Goal: Task Accomplishment & Management: Complete application form

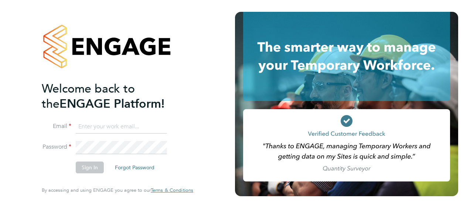
type input "[EMAIL_ADDRESS][DOMAIN_NAME]"
click at [89, 171] on button "Sign In" at bounding box center [90, 168] width 28 height 12
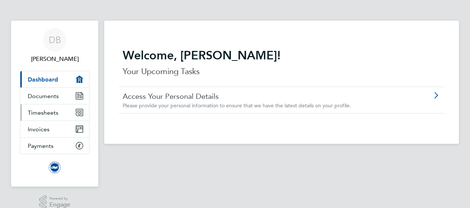
click at [45, 113] on span "Timesheets" at bounding box center [43, 112] width 31 height 7
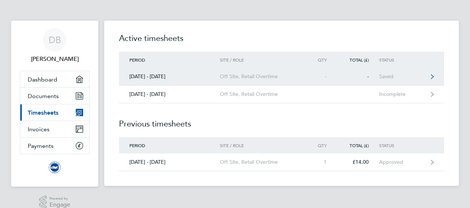
click at [409, 72] on link "01 - 31 Aug 2025 Off Site, Retail Overtime - - Saved" at bounding box center [281, 77] width 325 height 18
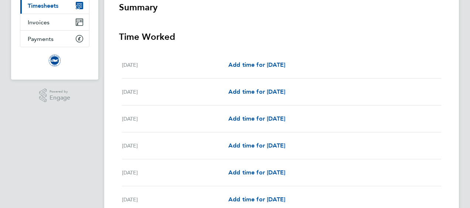
scroll to position [108, 0]
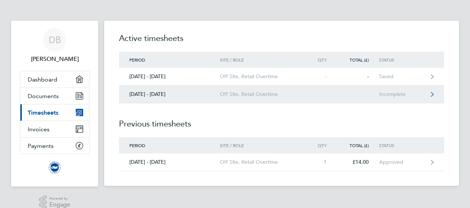
click at [237, 90] on link "01 - 30 Sept 2025 Off Site, Retail Overtime Incomplete" at bounding box center [281, 95] width 325 height 18
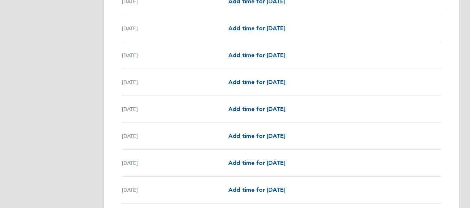
scroll to position [492, 0]
click at [269, 159] on span "Add time for Sat 20 Sep" at bounding box center [256, 162] width 57 height 7
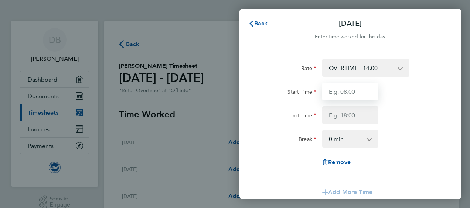
click at [352, 93] on input "Start Time" at bounding box center [350, 92] width 56 height 18
type input "10:00"
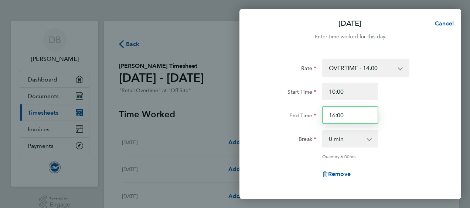
click at [335, 117] on input "16:00" at bounding box center [350, 115] width 56 height 18
click at [334, 137] on select "0 min 15 min 30 min 45 min 60 min 75 min 90 min" at bounding box center [346, 139] width 46 height 16
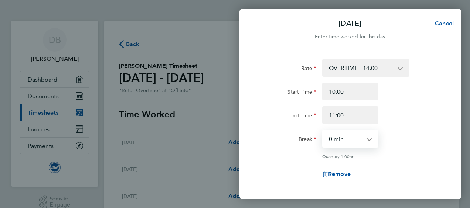
click at [311, 159] on div "Rate OVERTIME - 14.00 Start Time 10:00 End Time 11:00 Break 0 min 15 min 30 min…" at bounding box center [350, 124] width 180 height 130
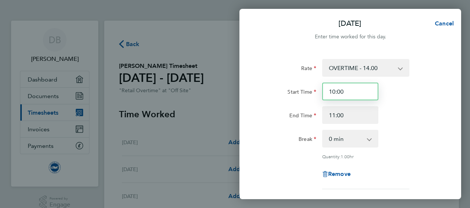
click at [332, 87] on input "10:00" at bounding box center [350, 92] width 56 height 18
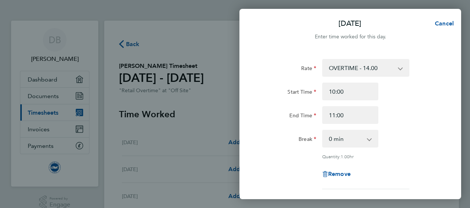
click at [192, 64] on div "Sat 20 Sep Cancel Enter time worked for this day. Rate OVERTIME - 14.00 Start T…" at bounding box center [235, 104] width 470 height 208
click at [337, 141] on select "0 min 15 min 30 min 45 min" at bounding box center [346, 139] width 46 height 16
click at [297, 161] on div "Rate OVERTIME - 14.00 Start Time 10:00 End Time 11:00 Break 0 min 15 min 30 min…" at bounding box center [350, 124] width 180 height 130
drag, startPoint x: 297, startPoint y: 161, endPoint x: 346, endPoint y: 120, distance: 63.4
click at [346, 120] on div "Rate OVERTIME - 14.00 Start Time 10:00 End Time 11:00 Break 0 min 15 min 30 min…" at bounding box center [350, 124] width 180 height 130
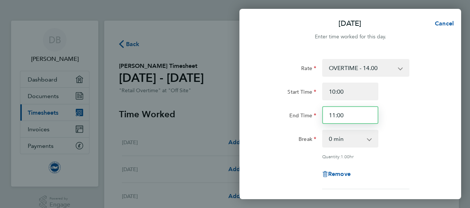
click at [334, 116] on input "11:00" at bounding box center [350, 115] width 56 height 18
type input "19:00"
click at [284, 144] on div "Break" at bounding box center [288, 137] width 56 height 15
click at [446, 20] on span "Cancel" at bounding box center [442, 23] width 21 height 7
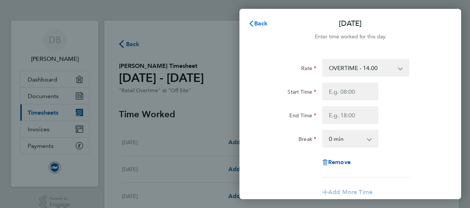
click at [258, 20] on span "Back" at bounding box center [261, 23] width 14 height 7
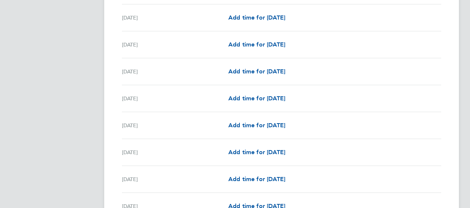
scroll to position [503, 0]
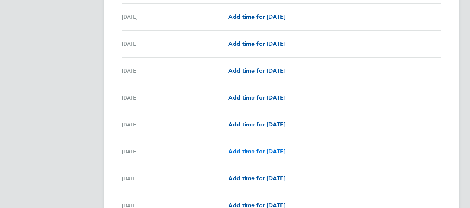
click at [284, 150] on span "Add time for Sat 20 Sep" at bounding box center [256, 151] width 57 height 7
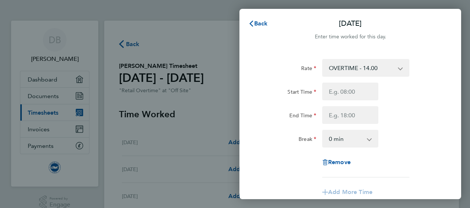
click at [342, 65] on select "OVERTIME - 14.00" at bounding box center [361, 68] width 77 height 16
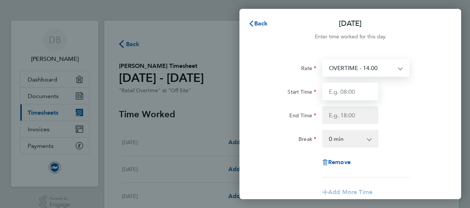
click at [340, 98] on input "Start Time" at bounding box center [350, 92] width 56 height 18
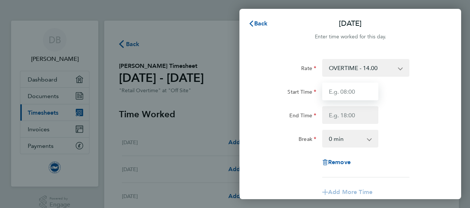
type input "10:00"
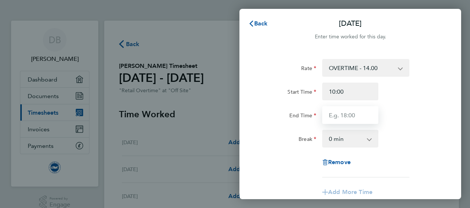
click at [335, 113] on input "End Time" at bounding box center [350, 115] width 56 height 18
type input "11:00"
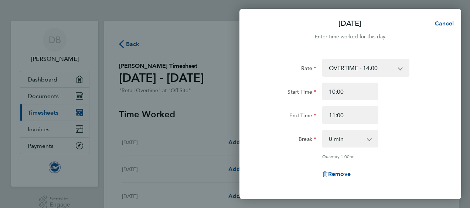
click at [292, 145] on div "Break" at bounding box center [288, 139] width 62 height 18
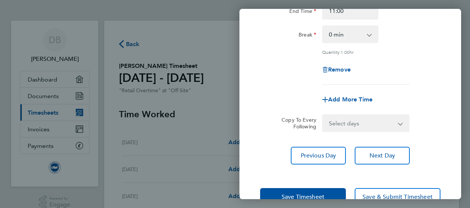
scroll to position [125, 0]
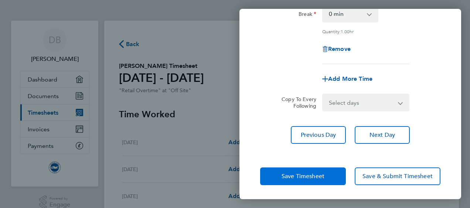
click at [335, 176] on button "Save Timesheet" at bounding box center [303, 177] width 86 height 18
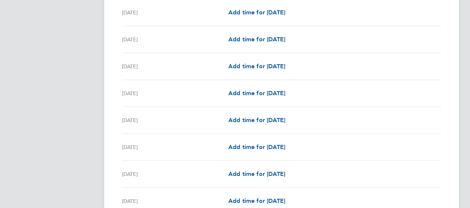
scroll to position [213, 0]
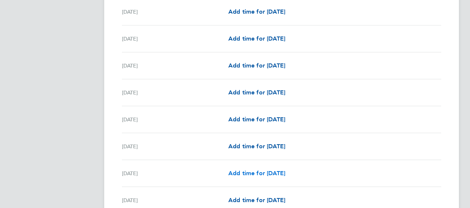
click at [264, 173] on span "Add time for Sun 07 Sep" at bounding box center [256, 173] width 57 height 7
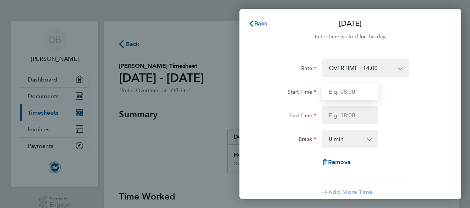
click at [340, 93] on input "Start Time" at bounding box center [350, 92] width 56 height 18
type input "10:00"
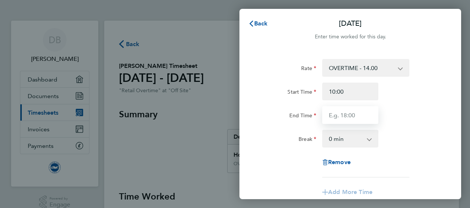
type input "11:00"
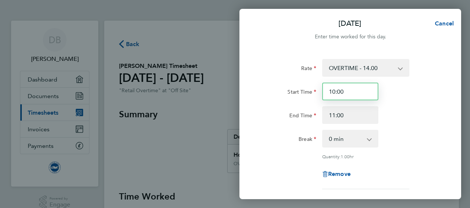
click at [340, 92] on input "10:00" at bounding box center [350, 92] width 56 height 18
type input "10:30"
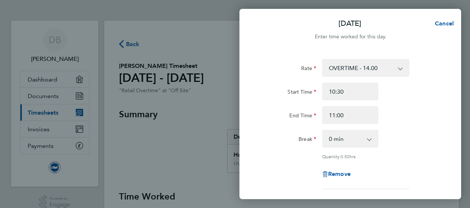
click at [299, 158] on div "Quantity: 0.50 hrs" at bounding box center [350, 157] width 186 height 6
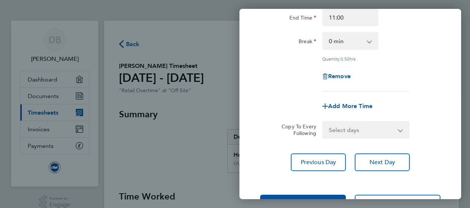
scroll to position [125, 0]
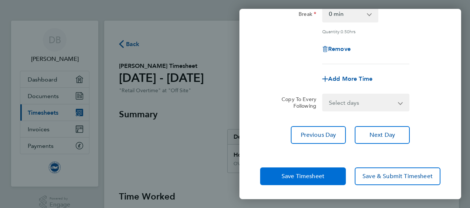
click at [311, 180] on button "Save Timesheet" at bounding box center [303, 177] width 86 height 18
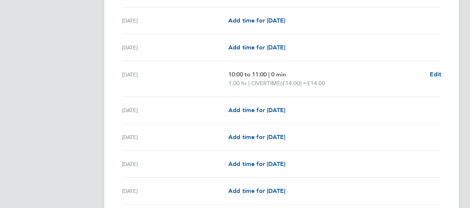
scroll to position [675, 0]
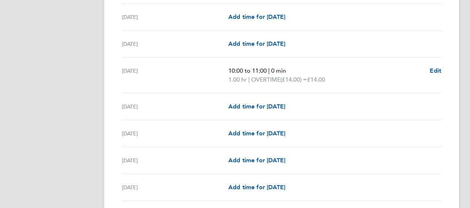
click at [215, 174] on div "Wed 24 Sep Add time for Wed 24 Sep Add time for Wed 24 Sep" at bounding box center [281, 187] width 319 height 27
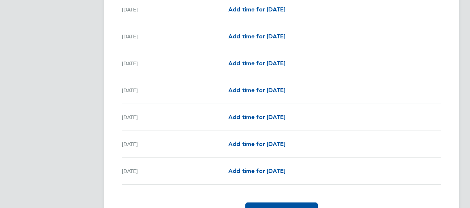
scroll to position [891, 0]
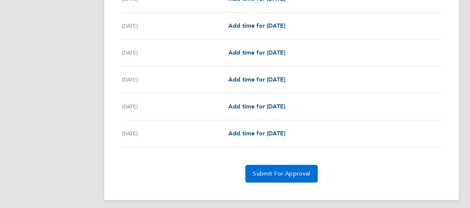
click at [257, 170] on span "Submit For Approval" at bounding box center [281, 173] width 57 height 7
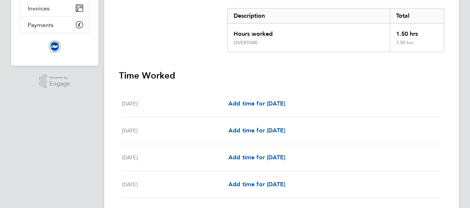
scroll to position [0, 0]
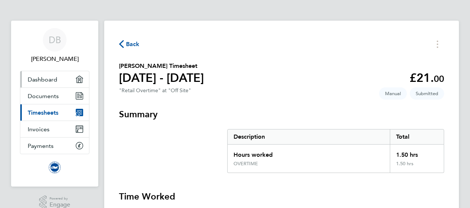
click at [53, 76] on span "Dashboard" at bounding box center [43, 79] width 30 height 7
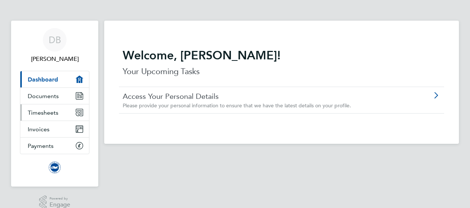
click at [55, 111] on span "Timesheets" at bounding box center [43, 112] width 31 height 7
